Goal: Information Seeking & Learning: Learn about a topic

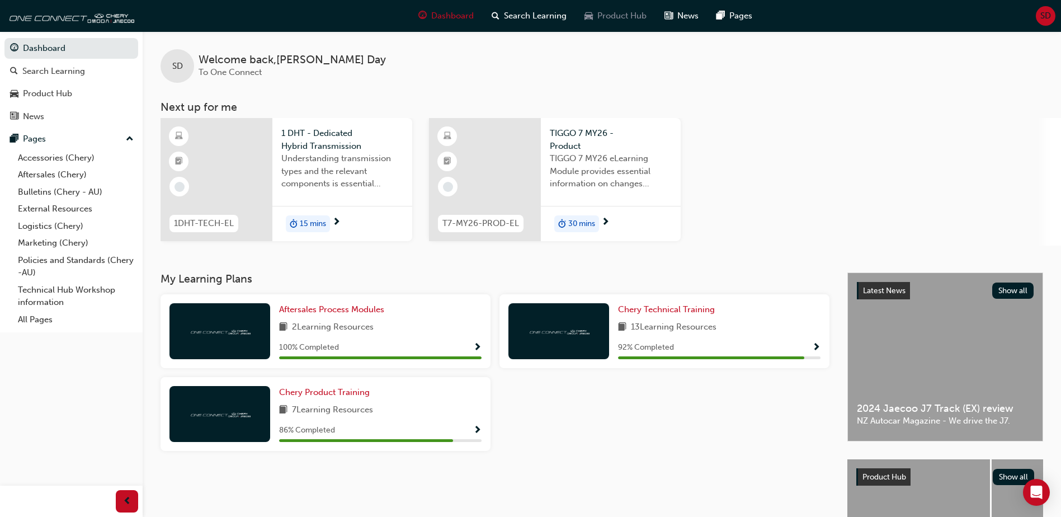
click at [612, 20] on span "Product Hub" at bounding box center [621, 16] width 49 height 13
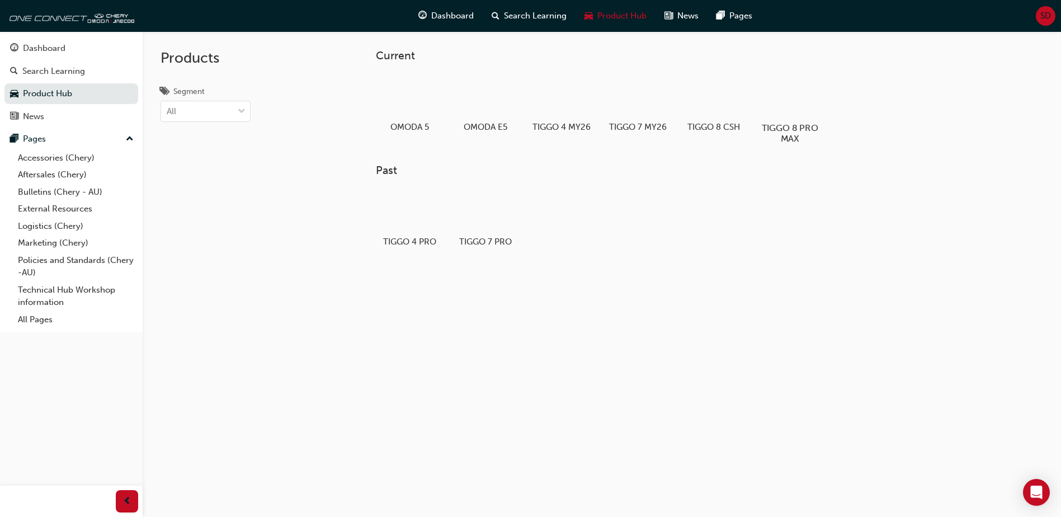
click at [776, 98] on div at bounding box center [790, 95] width 62 height 44
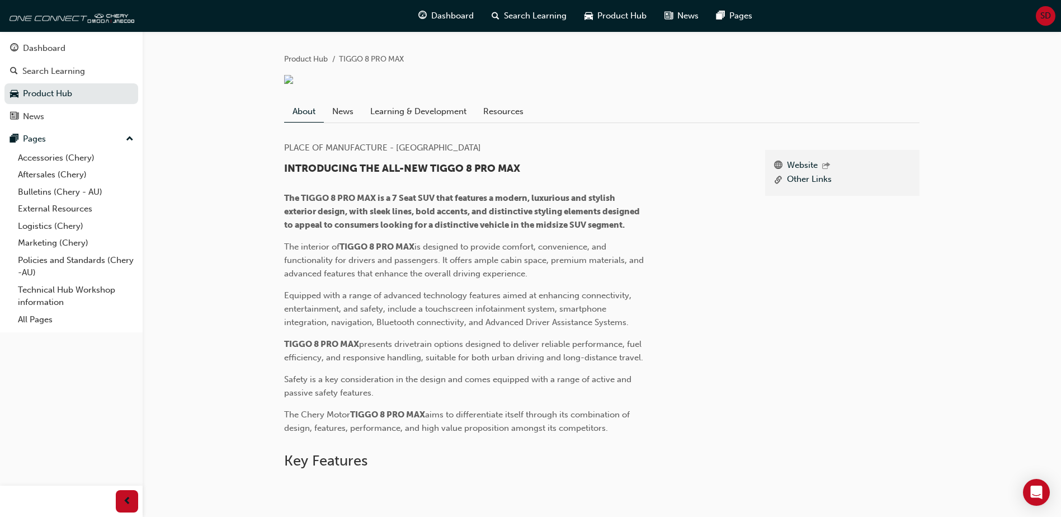
scroll to position [224, 0]
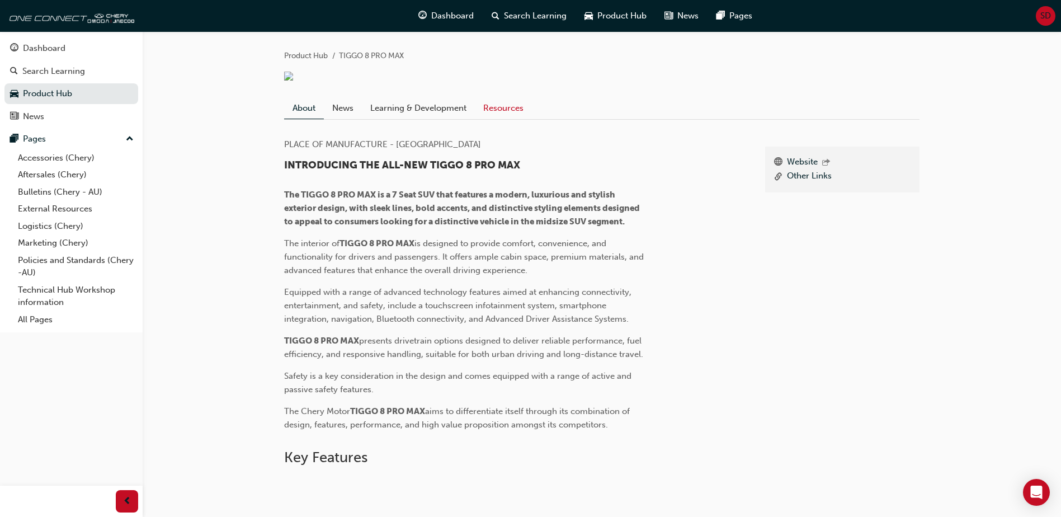
click at [504, 119] on link "Resources" at bounding box center [503, 107] width 57 height 21
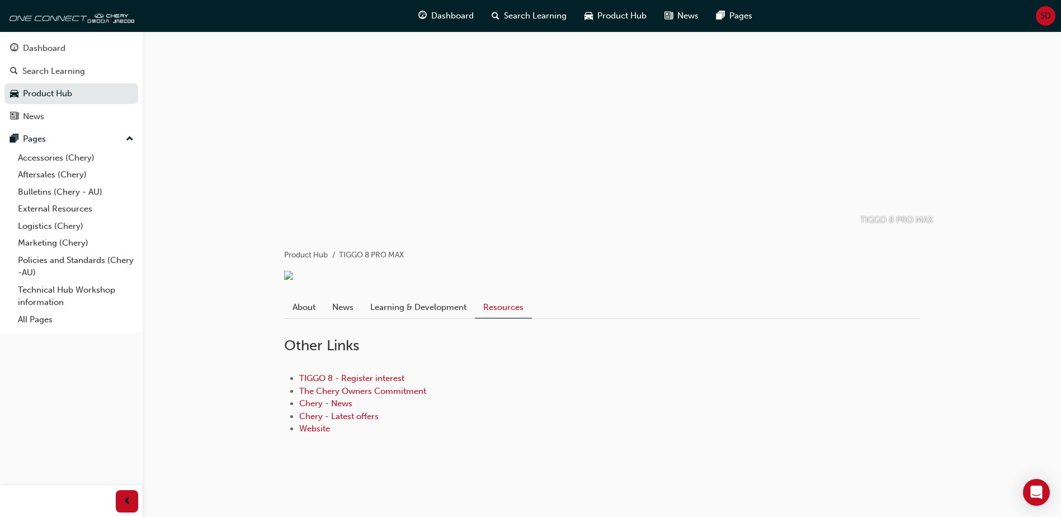
scroll to position [38, 0]
click at [44, 177] on link "Aftersales (Chery)" at bounding box center [75, 174] width 125 height 17
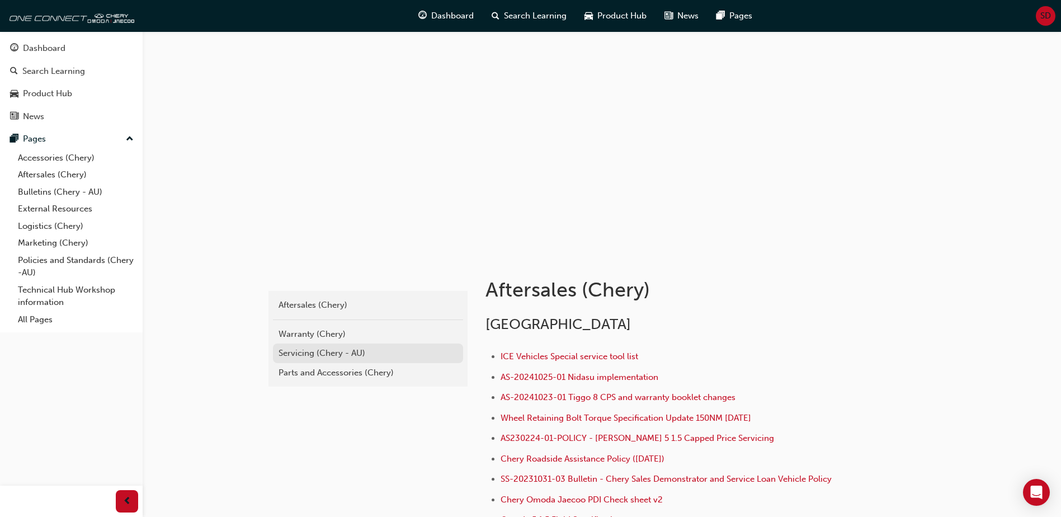
click at [295, 352] on div "Servicing (Chery - AU)" at bounding box center [368, 353] width 179 height 13
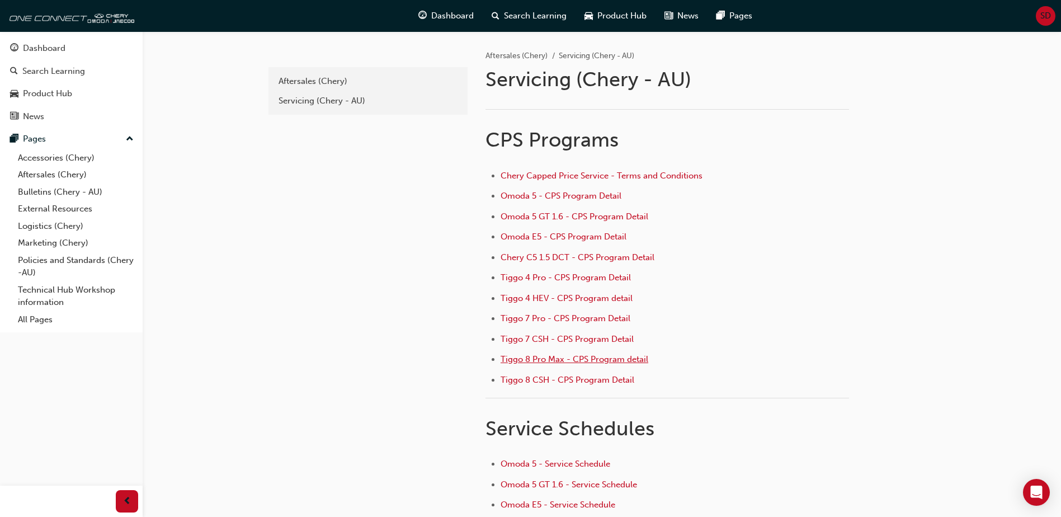
click at [575, 360] on span "Tiggo 8 Pro Max - CPS Program detail" at bounding box center [575, 359] width 148 height 10
click at [305, 80] on div "Aftersales (Chery)" at bounding box center [368, 81] width 179 height 13
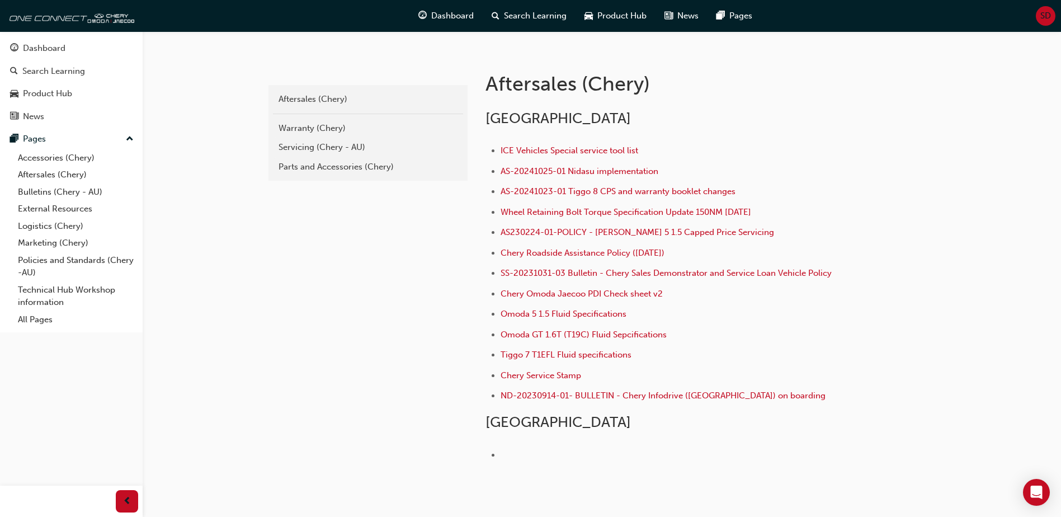
scroll to position [224, 0]
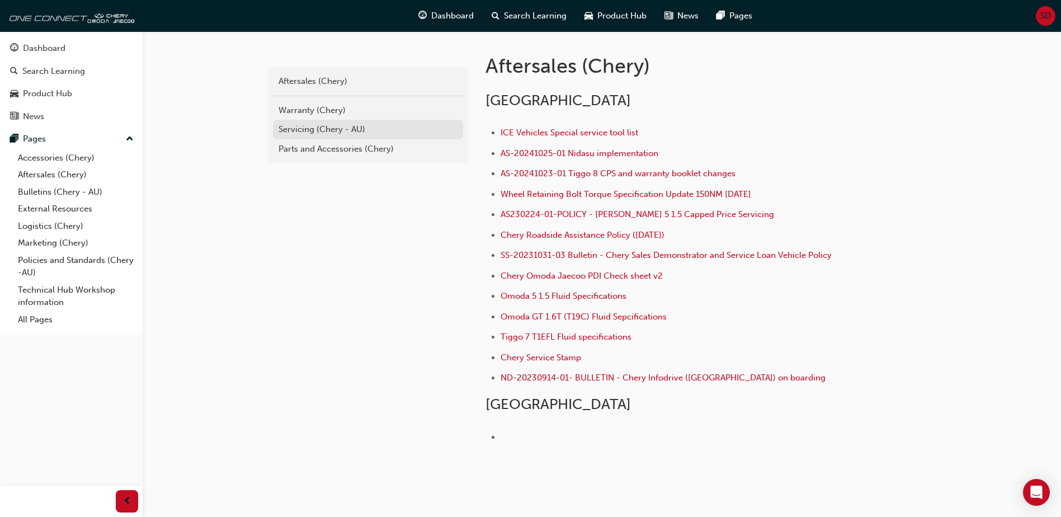
click at [302, 130] on div "Servicing (Chery - AU)" at bounding box center [368, 129] width 179 height 13
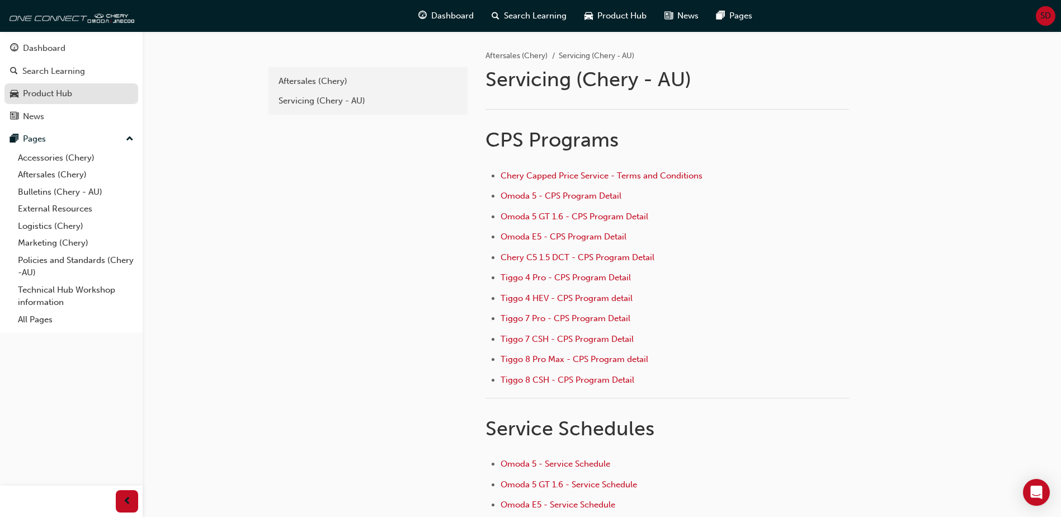
click at [39, 95] on div "Product Hub" at bounding box center [47, 93] width 49 height 13
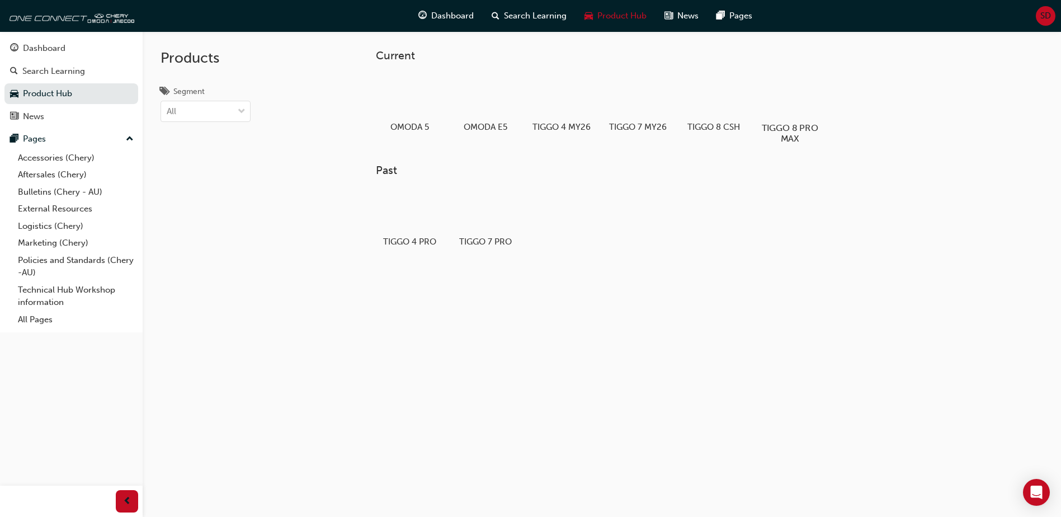
click at [796, 111] on div at bounding box center [790, 95] width 62 height 44
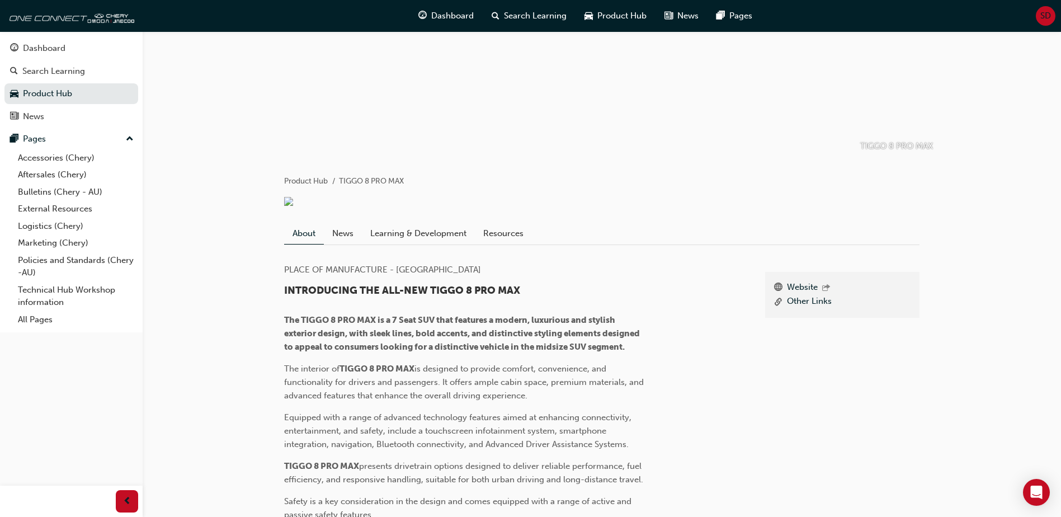
scroll to position [224, 0]
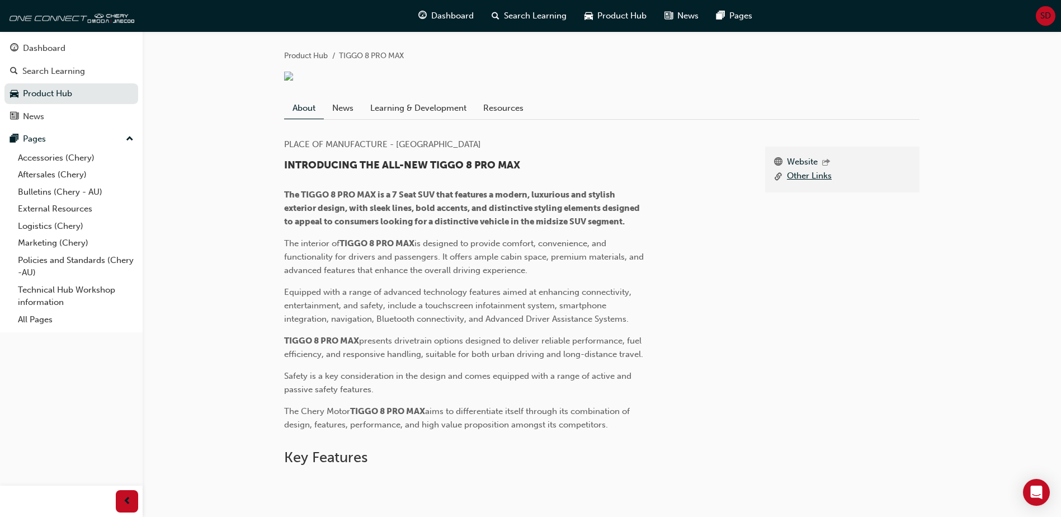
click at [803, 184] on link "Other Links" at bounding box center [809, 177] width 45 height 14
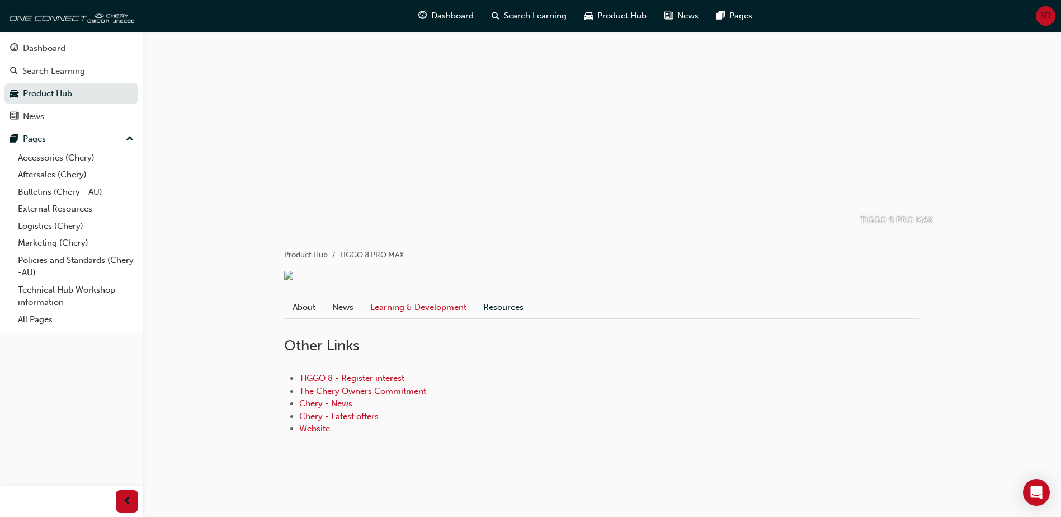
click at [427, 308] on link "Learning & Development" at bounding box center [418, 307] width 113 height 21
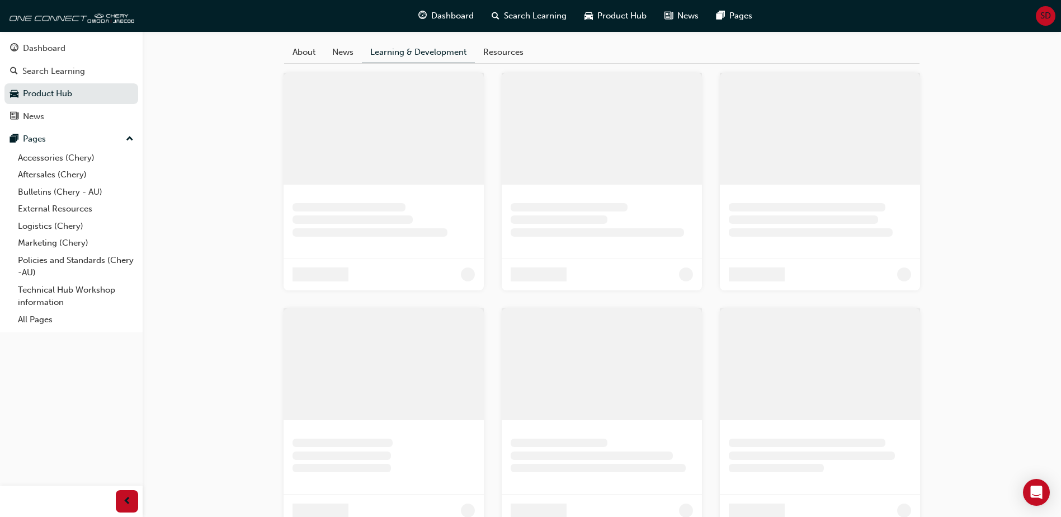
scroll to position [223, 0]
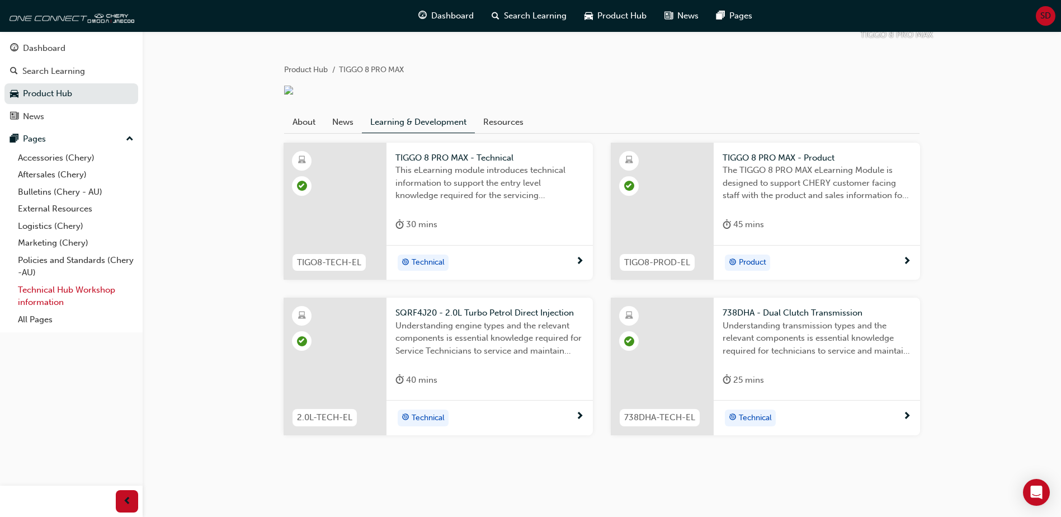
click at [56, 290] on link "Technical Hub Workshop information" at bounding box center [75, 296] width 125 height 30
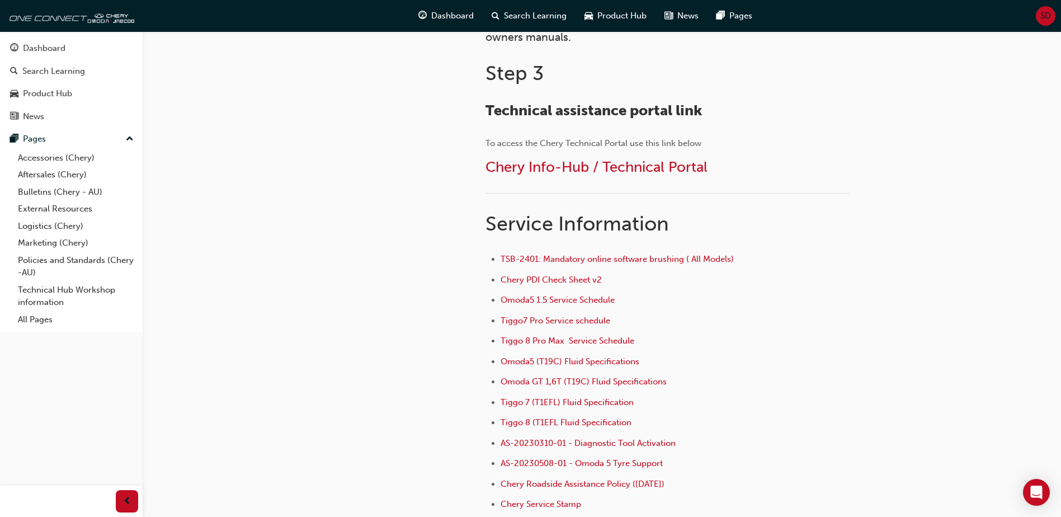
scroll to position [671, 0]
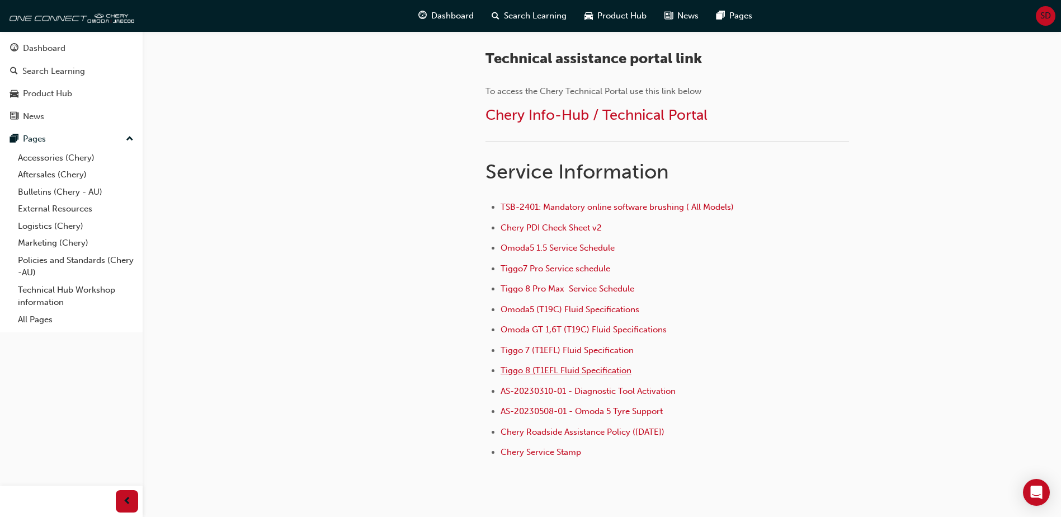
click at [579, 370] on span "Tiggo 8 (T1EFL Fluid Specification" at bounding box center [566, 370] width 131 height 10
